Goal: Obtain resource: Download file/media

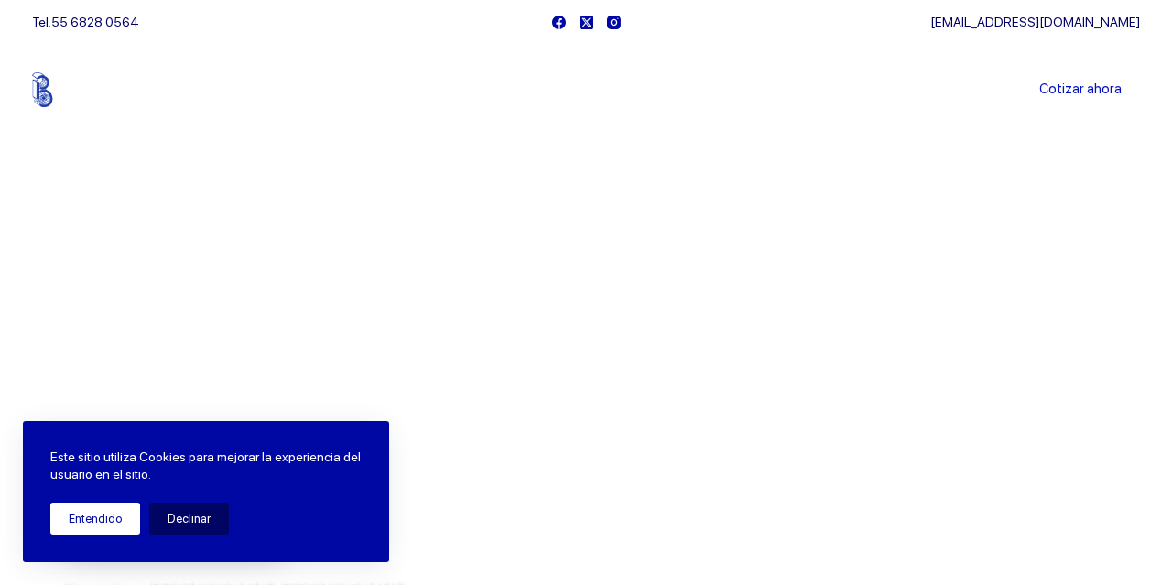
click at [102, 518] on button "Entendido" at bounding box center [95, 519] width 90 height 32
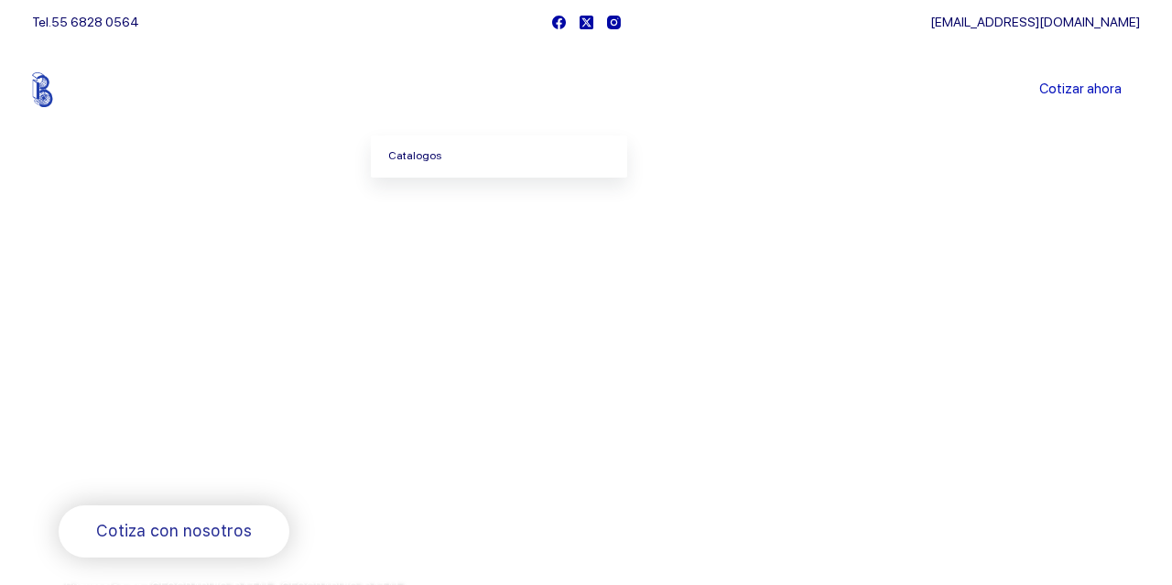
click at [434, 158] on link "Catalogos" at bounding box center [499, 157] width 256 height 42
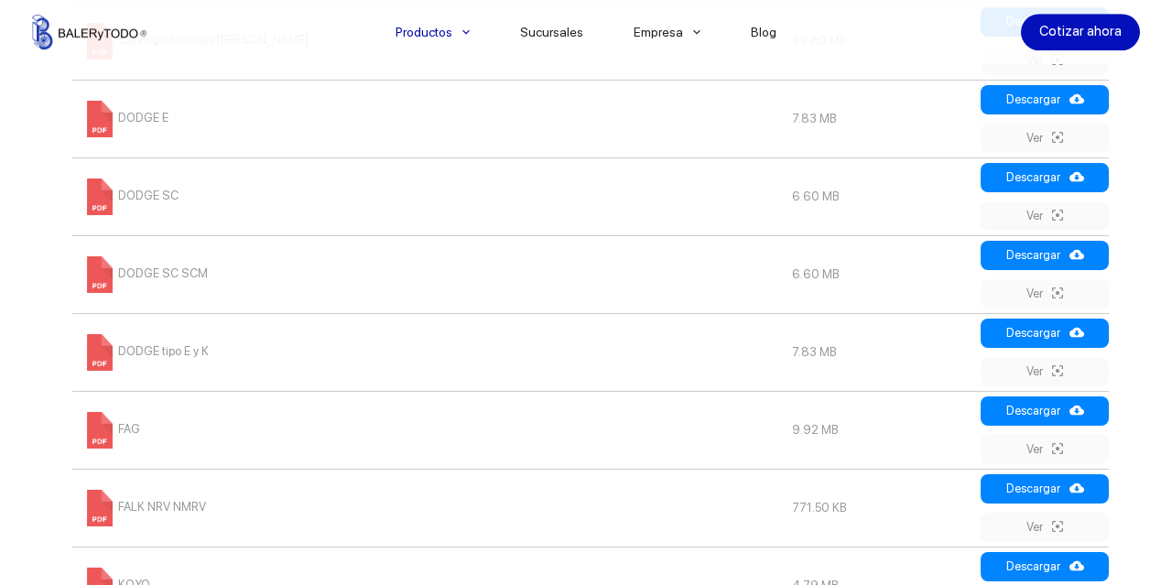
scroll to position [1238, 0]
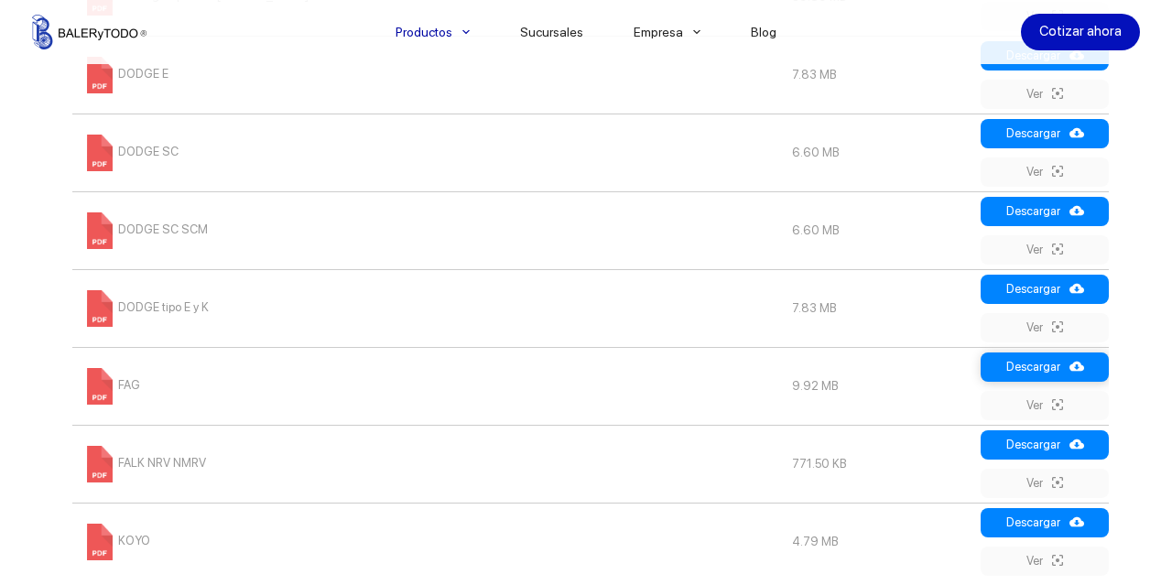
click at [1028, 372] on link "Descargar" at bounding box center [1045, 367] width 128 height 29
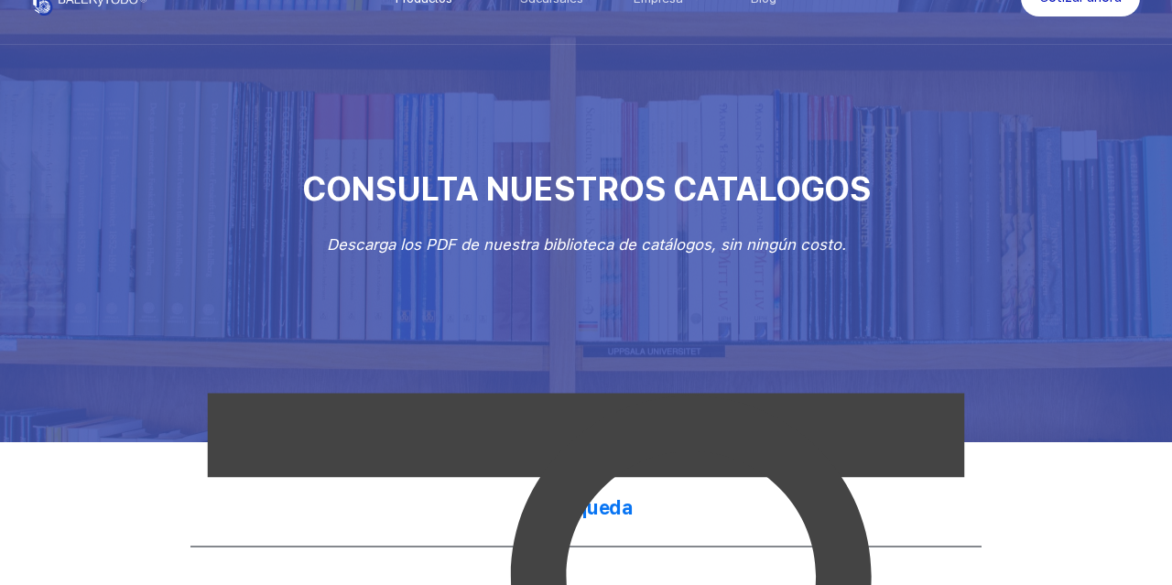
scroll to position [0, 0]
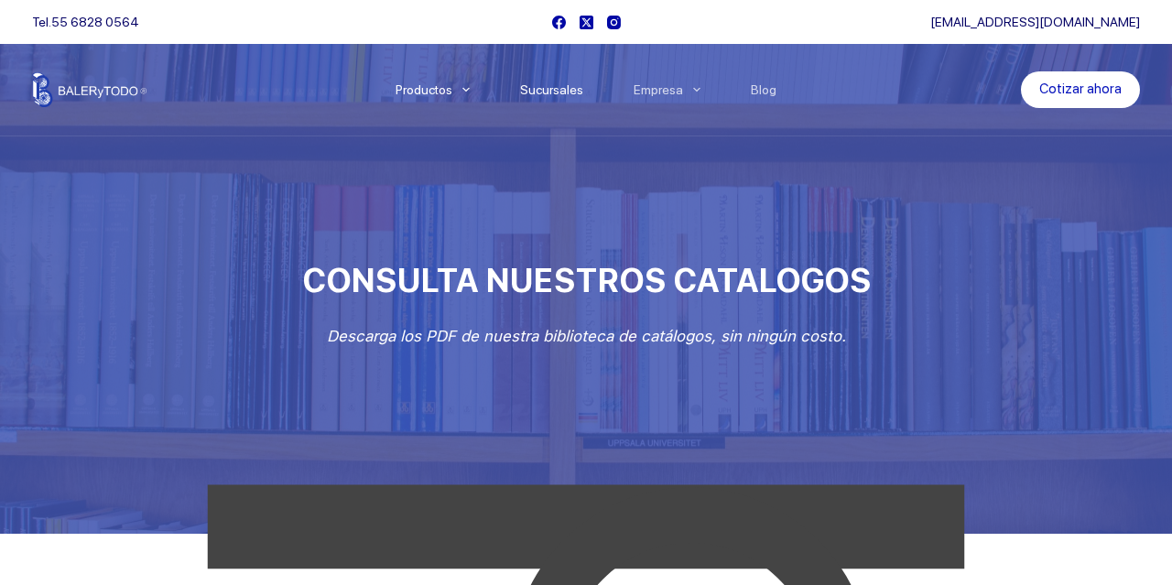
click at [560, 90] on link "Sucursales" at bounding box center [552, 90] width 114 height 0
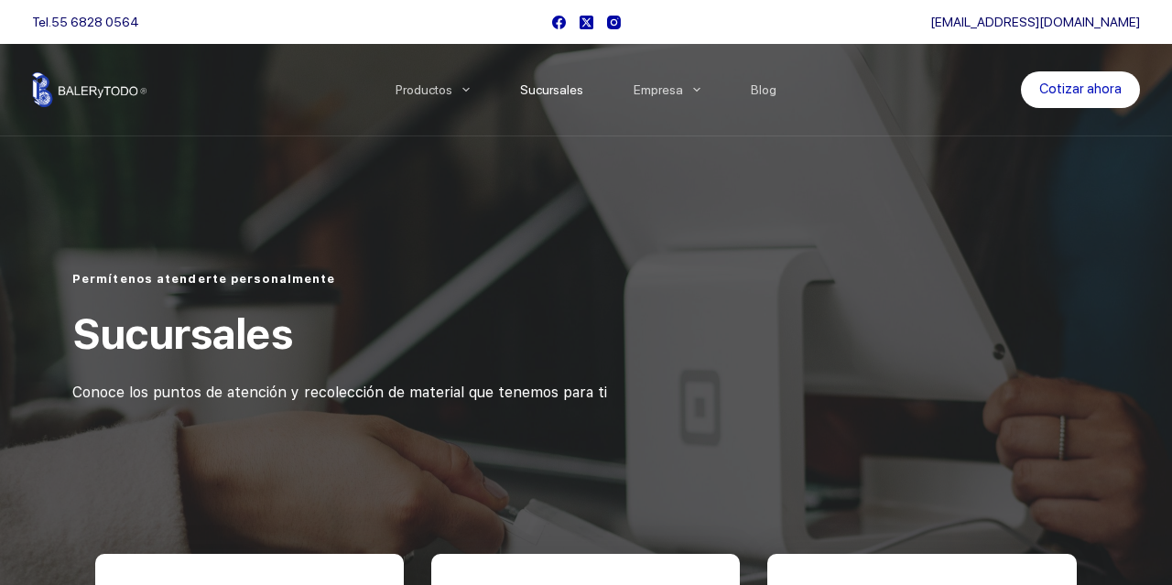
click at [1086, 100] on link "Cotizar ahora" at bounding box center [1080, 89] width 119 height 37
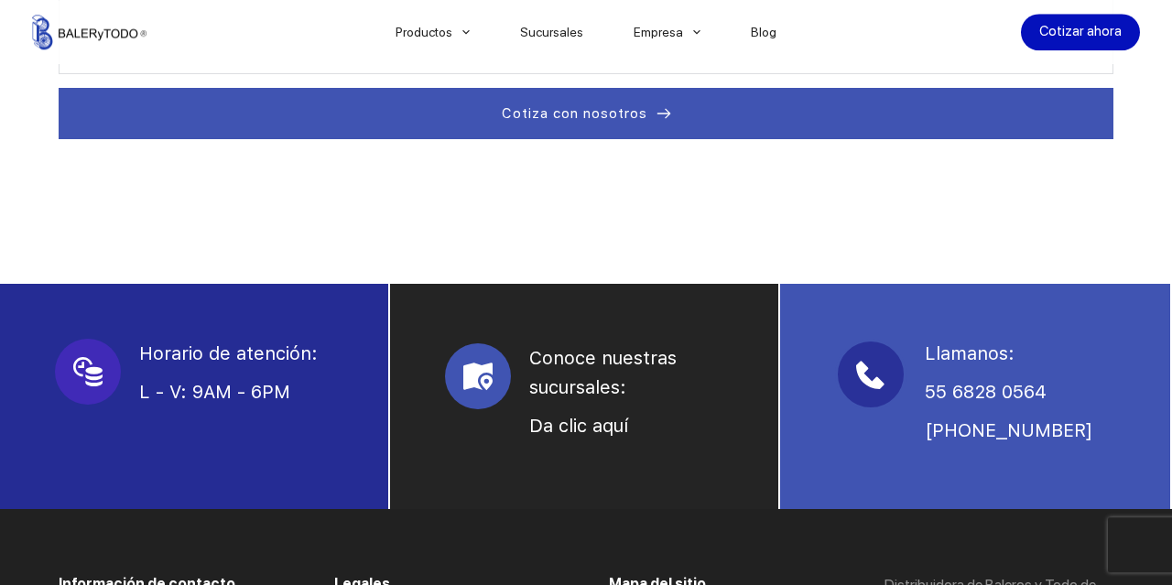
scroll to position [1143, 0]
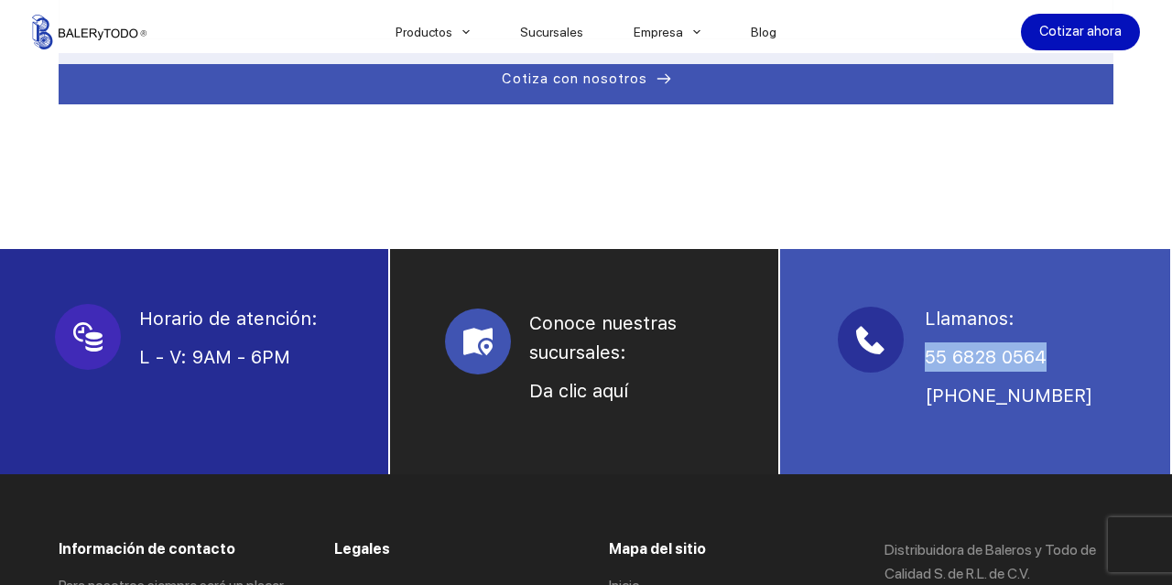
drag, startPoint x: 1053, startPoint y: 354, endPoint x: 926, endPoint y: 353, distance: 127.3
click at [926, 353] on p "55 6828 0564" at bounding box center [1020, 356] width 190 height 29
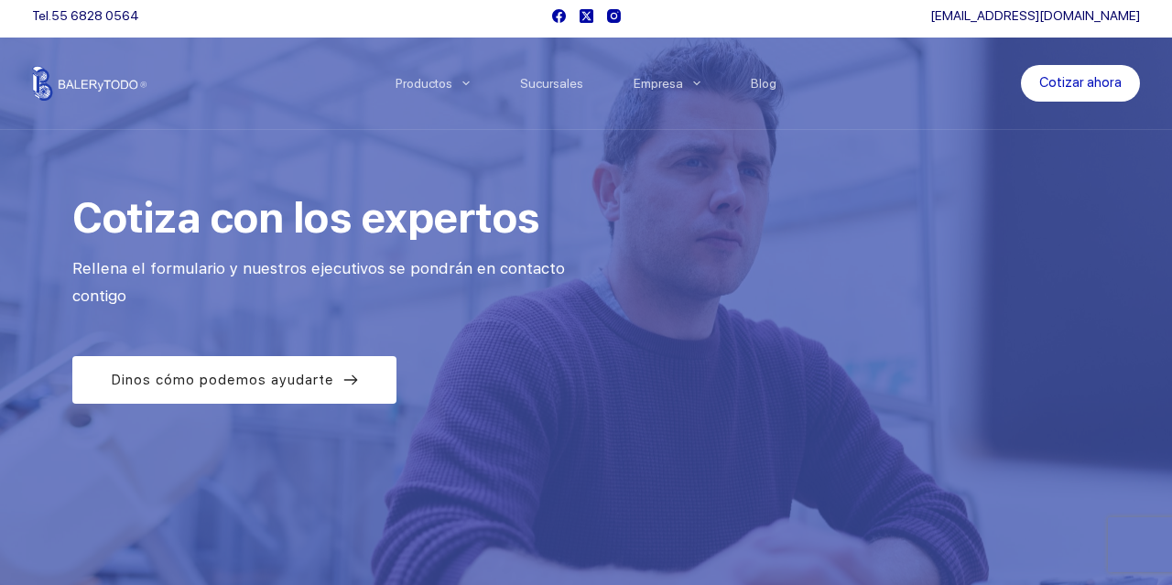
scroll to position [0, 0]
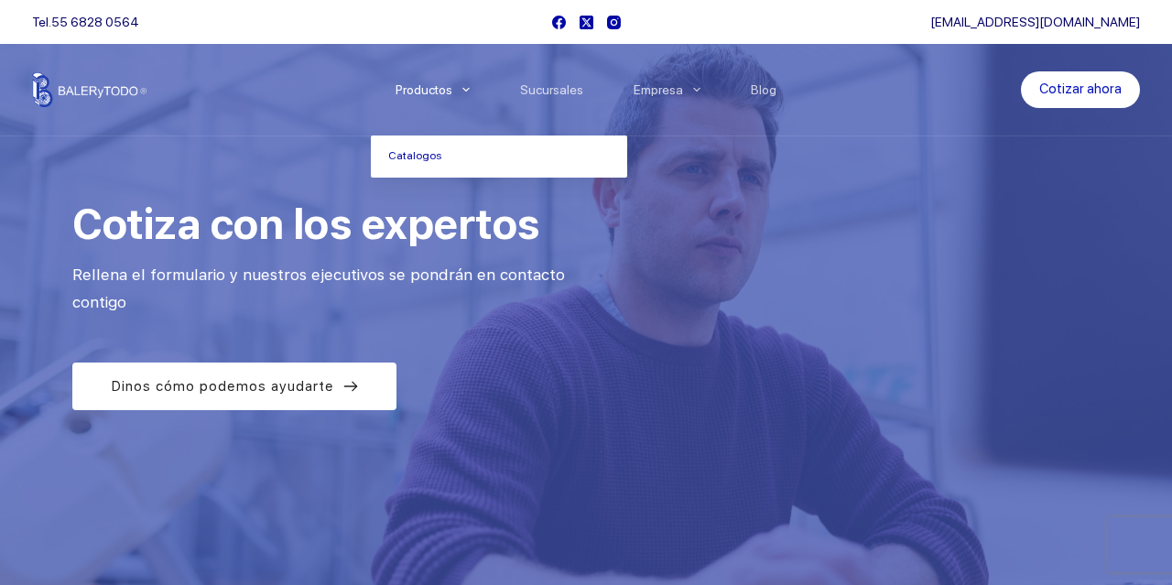
click at [442, 90] on link "Productos" at bounding box center [433, 90] width 125 height 0
click at [428, 158] on link "Catalogos" at bounding box center [499, 157] width 256 height 42
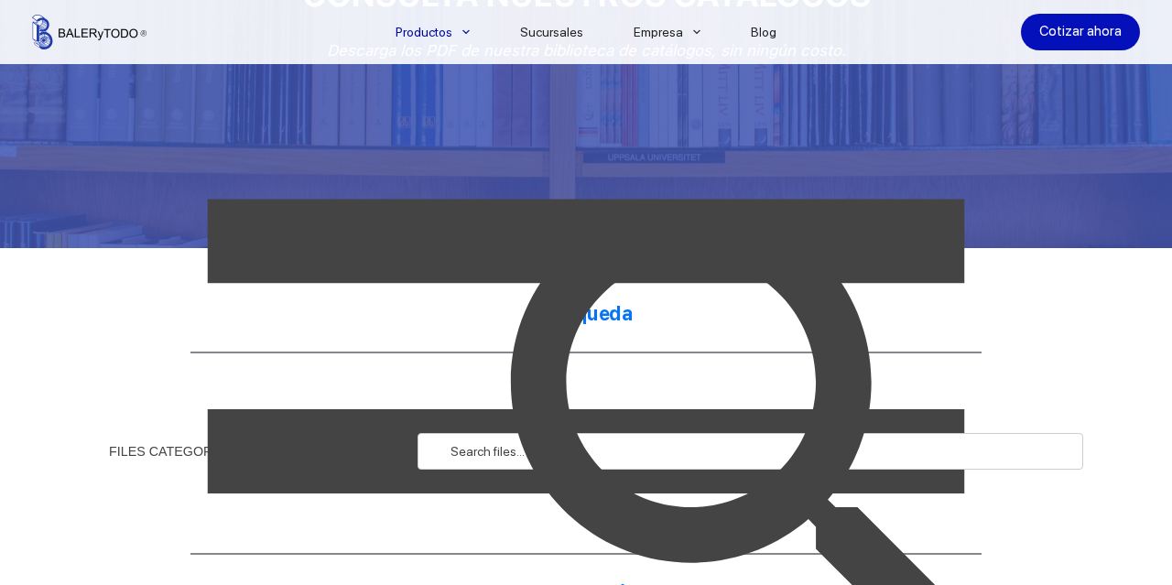
scroll to position [381, 0]
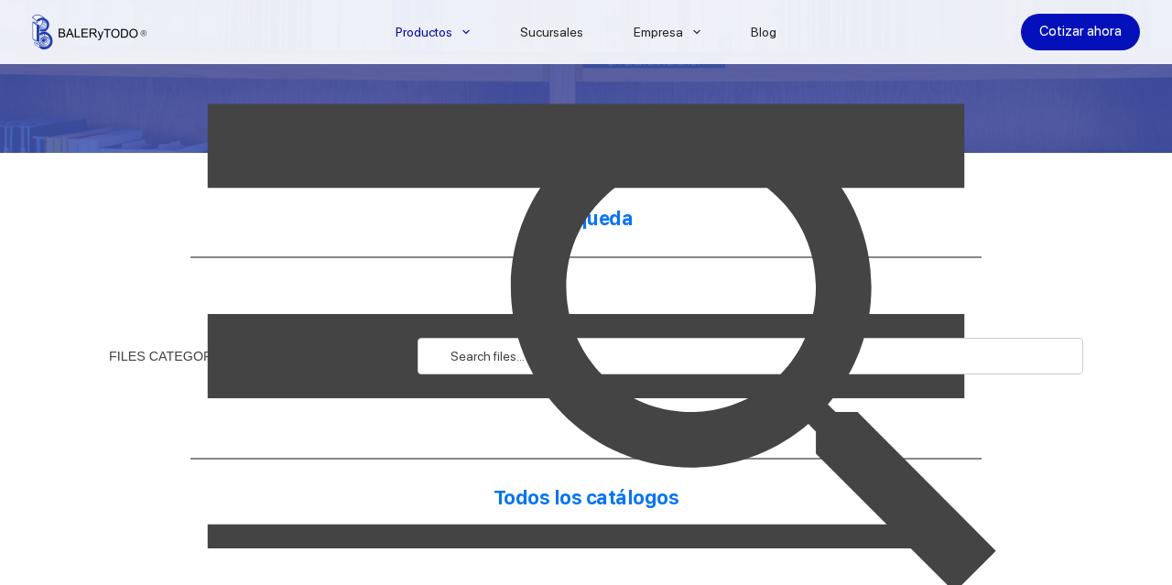
click at [478, 364] on img at bounding box center [761, 357] width 666 height 666
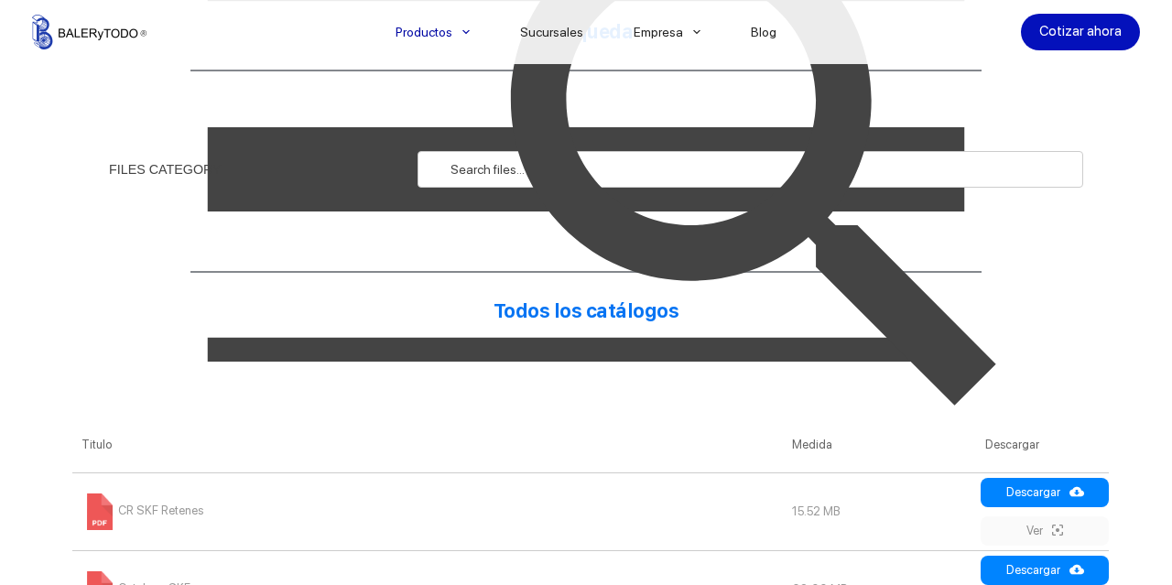
scroll to position [571, 0]
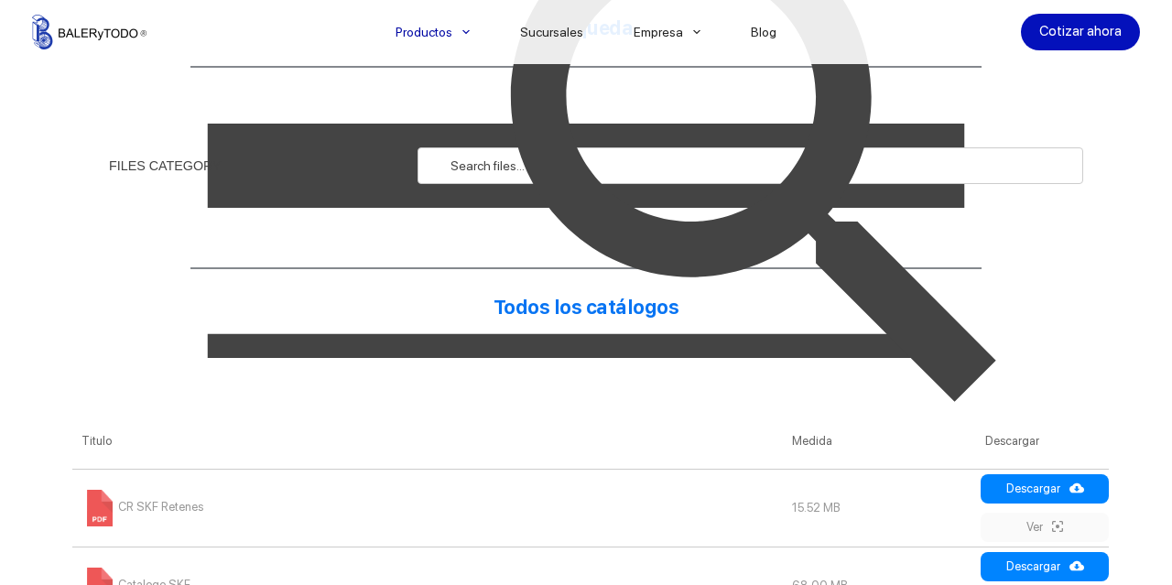
click at [474, 169] on img at bounding box center [761, 166] width 666 height 666
click at [175, 168] on div "FILES CATEGORY" at bounding box center [165, 165] width 113 height 13
click at [395, 162] on img at bounding box center [585, 165] width 1009 height 1009
click at [464, 160] on img at bounding box center [761, 166] width 666 height 666
click at [730, 147] on img at bounding box center [761, 166] width 666 height 666
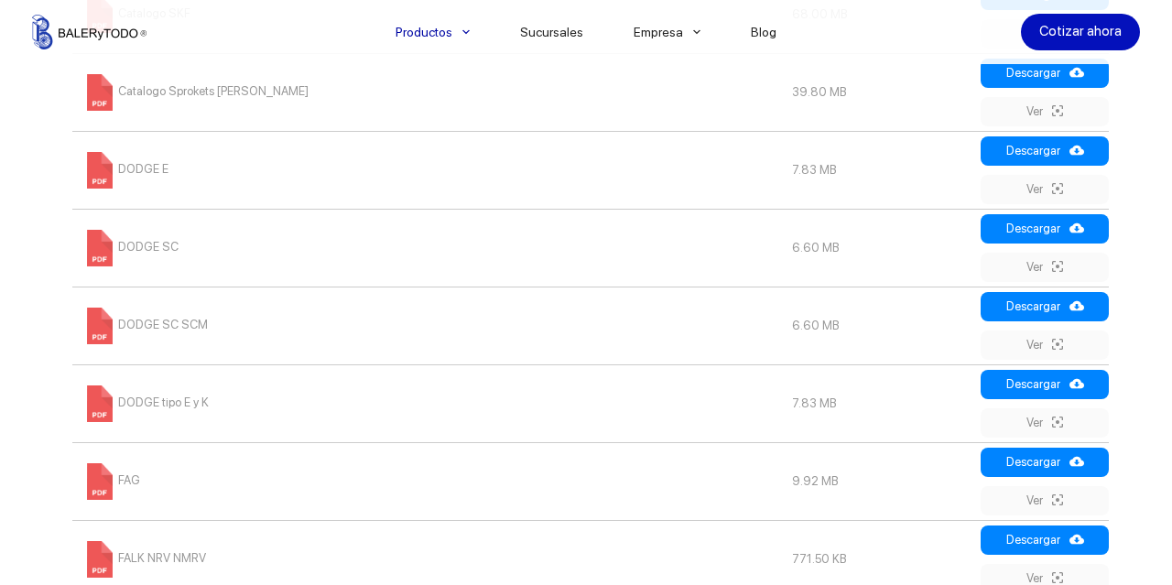
scroll to position [1428, 0]
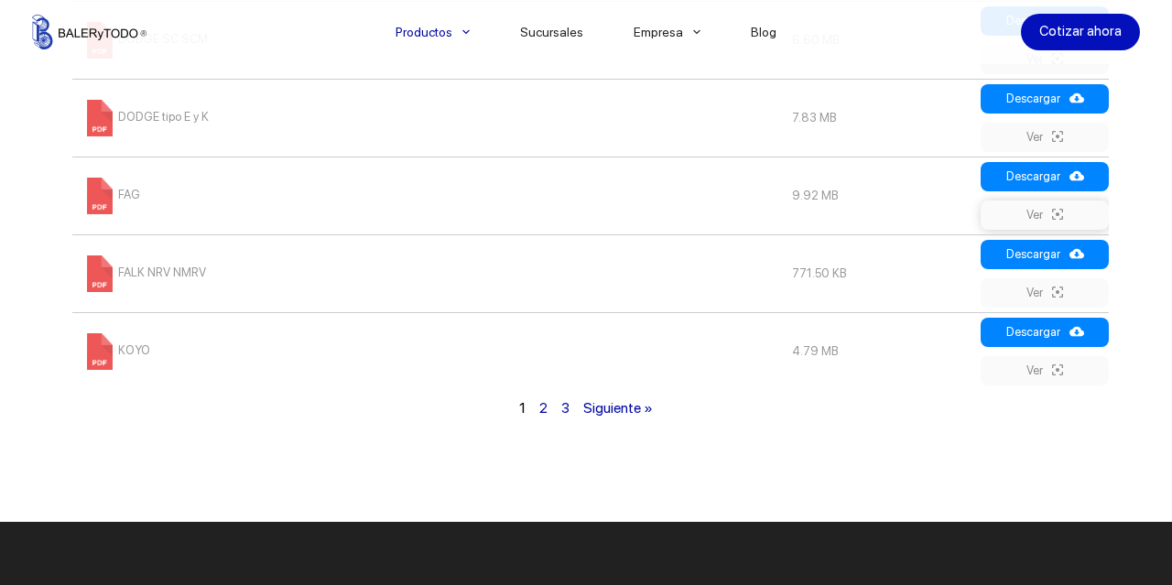
click at [1041, 214] on link "Ver" at bounding box center [1045, 215] width 128 height 29
